Goal: Information Seeking & Learning: Learn about a topic

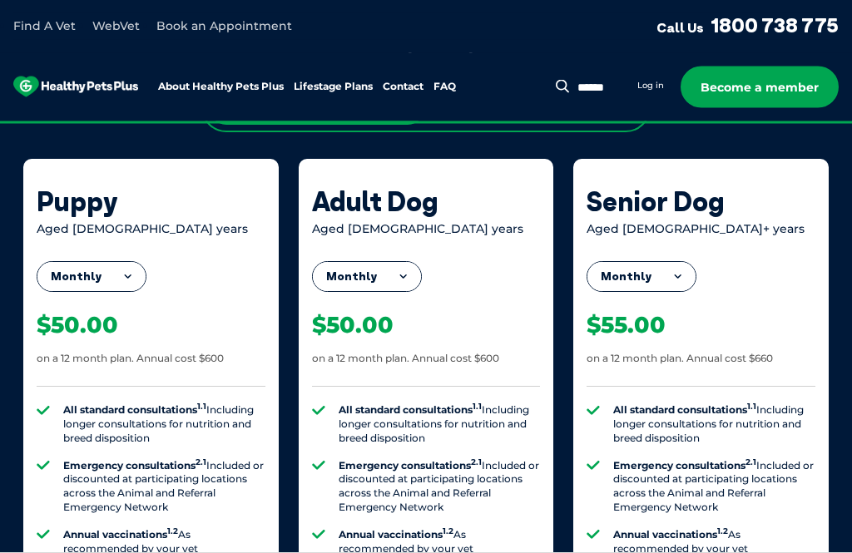
scroll to position [1462, 0]
click at [46, 24] on link "Find A Vet" at bounding box center [44, 25] width 62 height 15
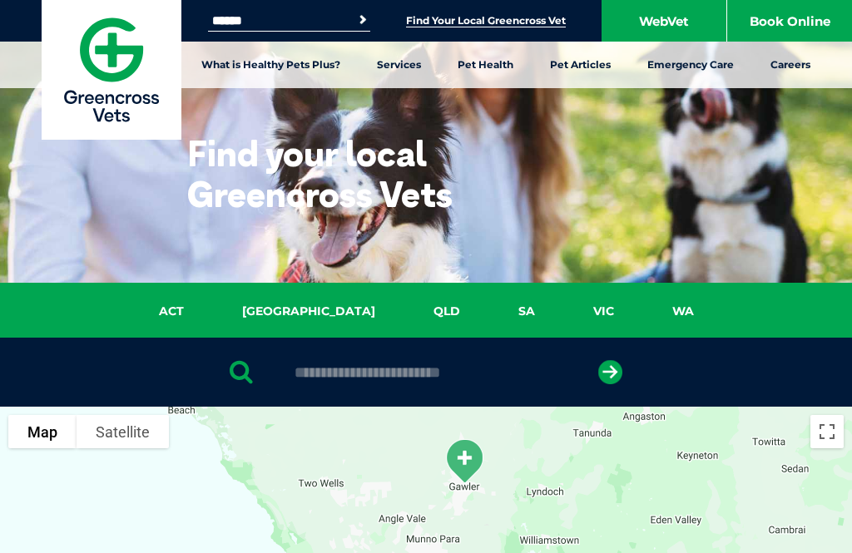
click at [276, 72] on link "What is Healthy Pets Plus?" at bounding box center [271, 65] width 176 height 47
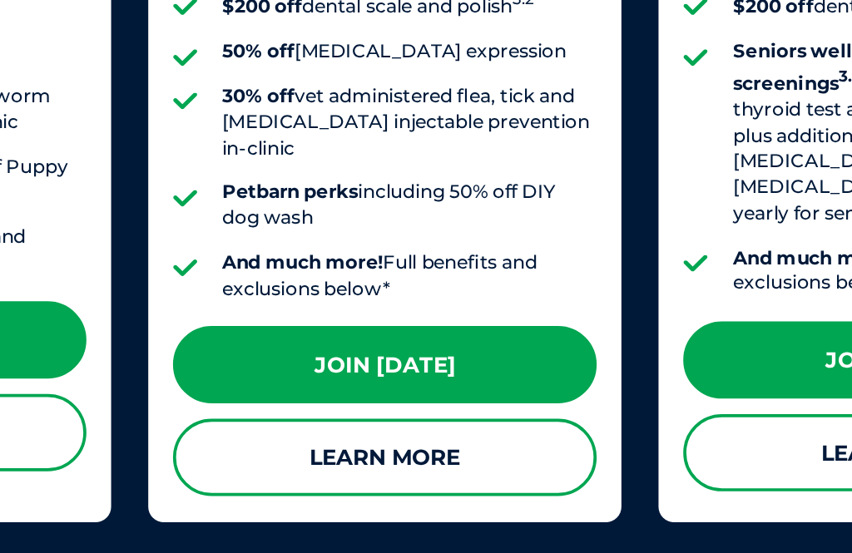
scroll to position [1809, 0]
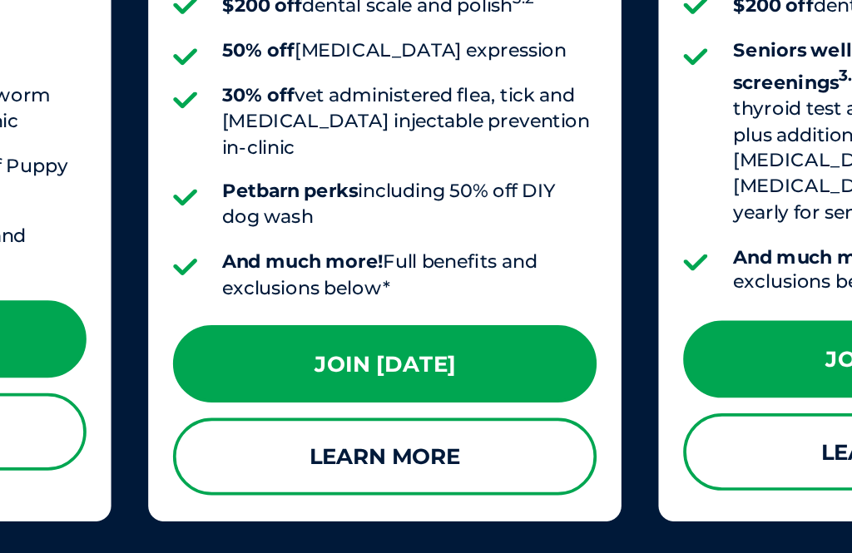
click at [312, 452] on link "Learn More" at bounding box center [426, 473] width 229 height 42
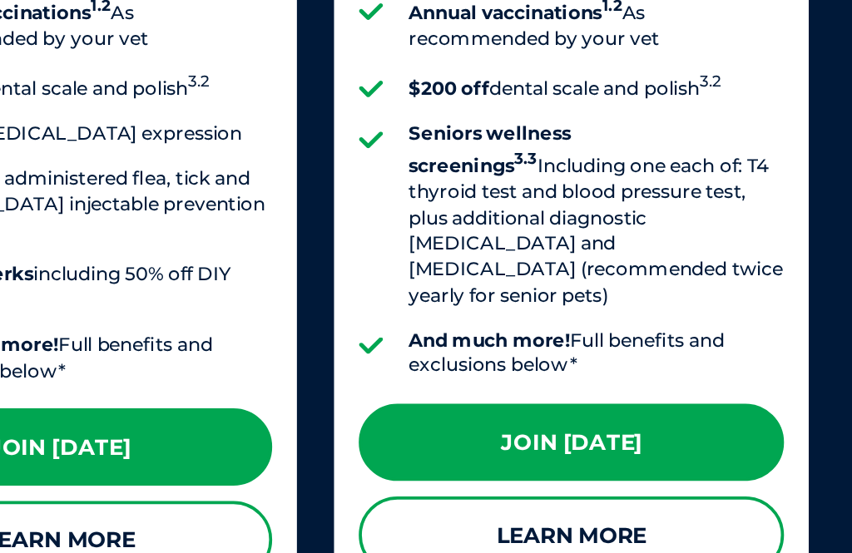
scroll to position [1765, 0]
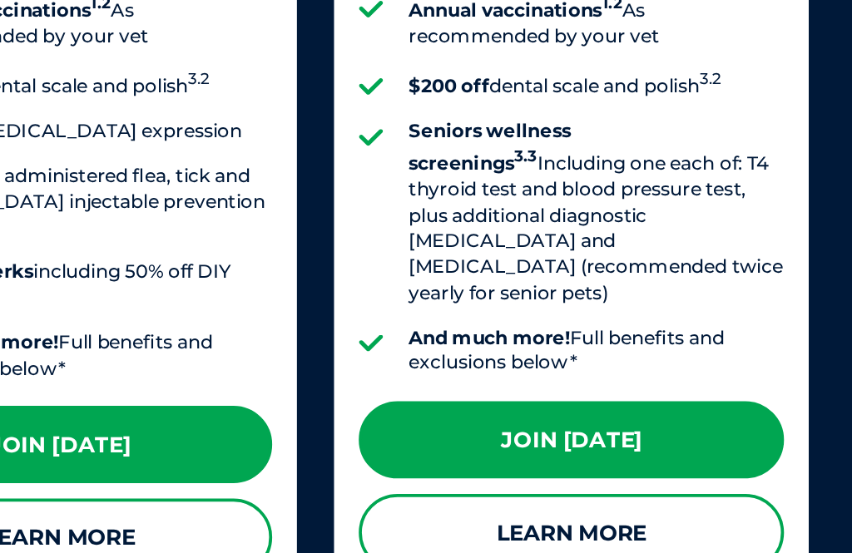
click at [587, 493] on link "Learn More" at bounding box center [701, 514] width 229 height 42
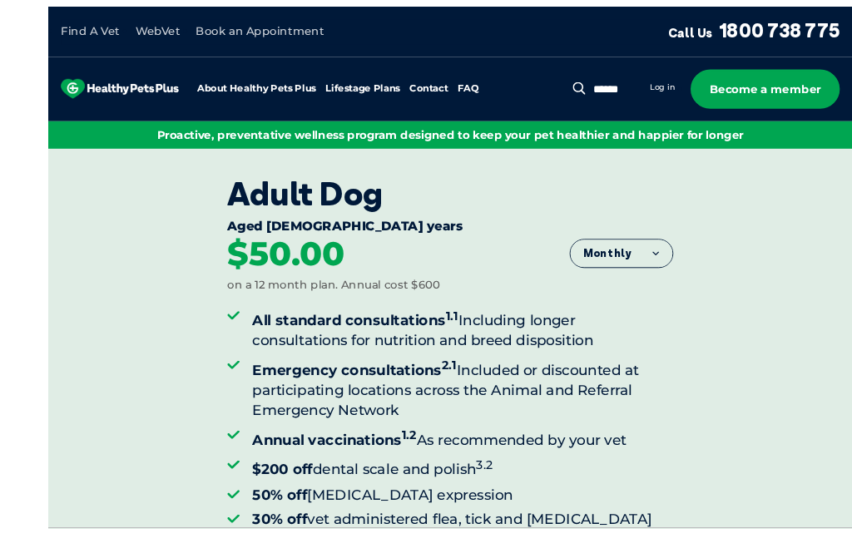
scroll to position [7, 0]
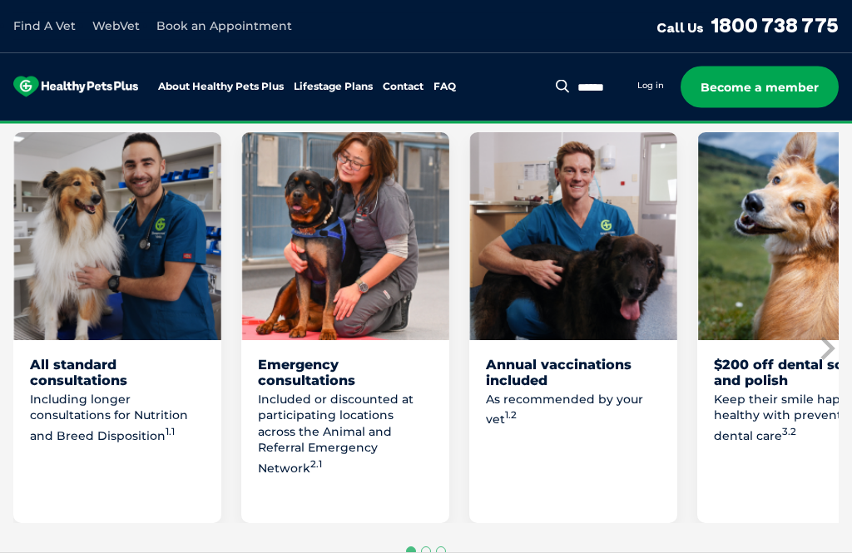
scroll to position [1321, 0]
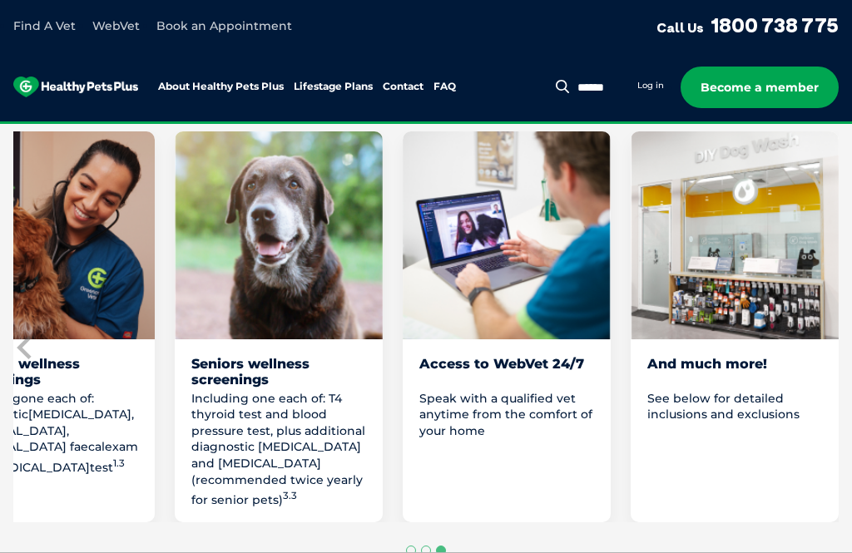
click at [720, 408] on p "See below for detailed inclusions and exclusions" at bounding box center [735, 407] width 175 height 32
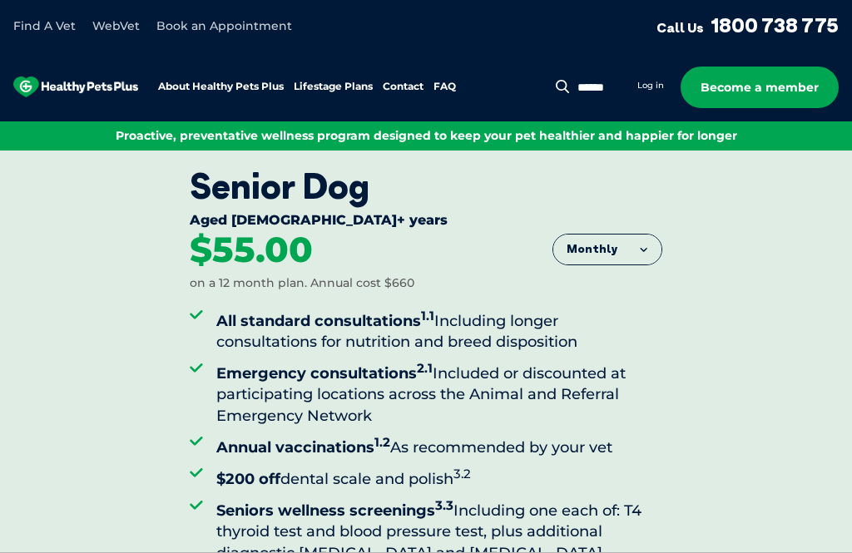
scroll to position [0, 0]
